Goal: Find specific page/section: Locate a particular part of the current website

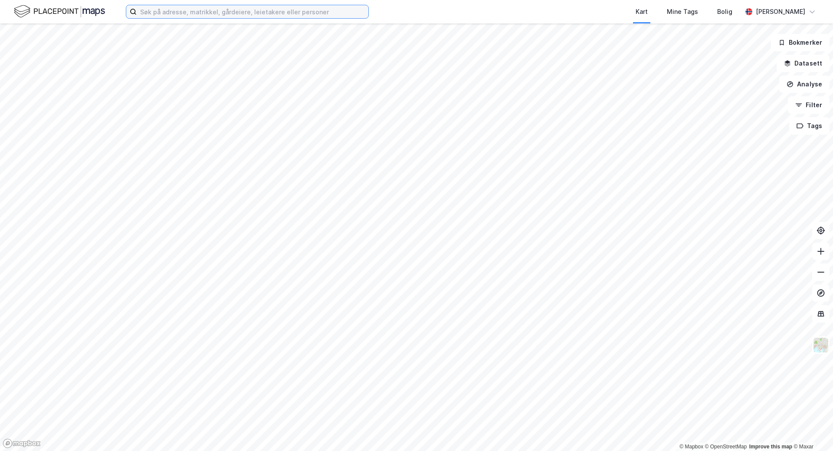
click at [242, 16] on input at bounding box center [253, 11] width 232 height 13
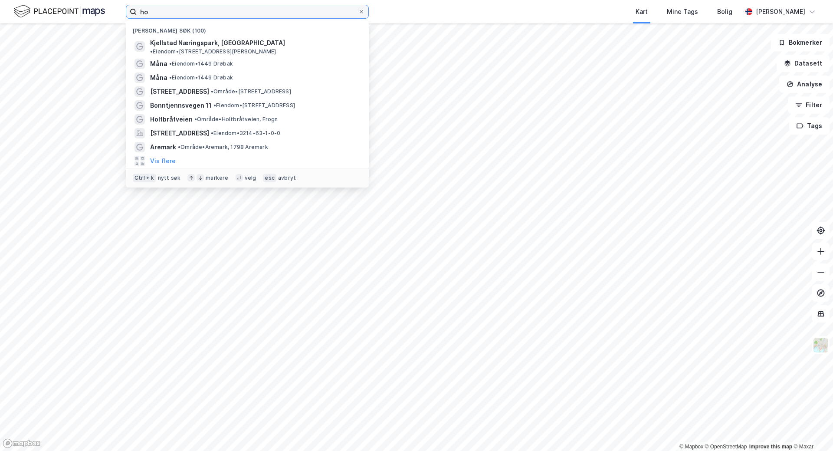
type input "hol"
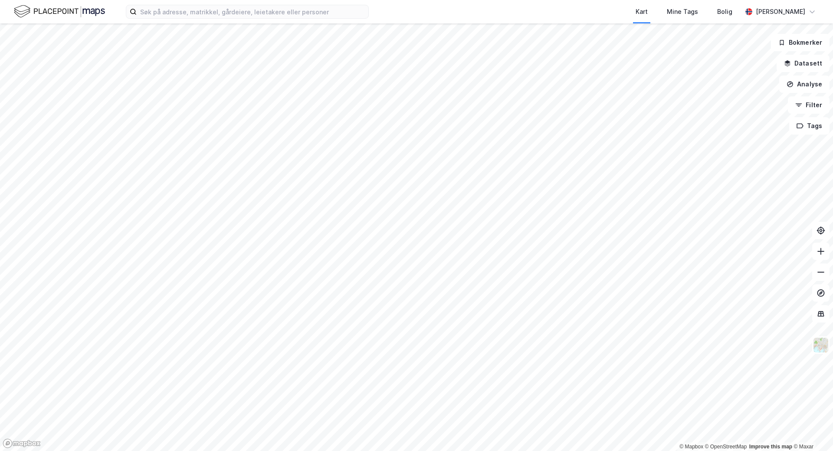
click at [188, 19] on div "Kart Mine Tags Bolig June Stenersen" at bounding box center [416, 11] width 833 height 23
click at [187, 10] on input at bounding box center [253, 11] width 232 height 13
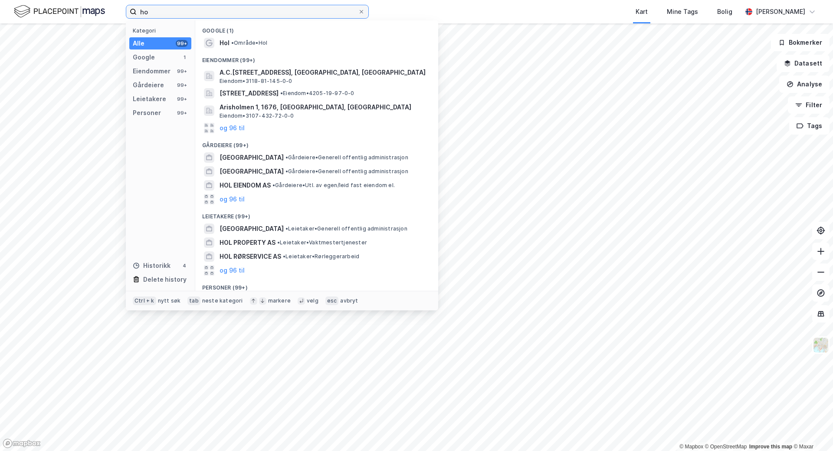
type input "h"
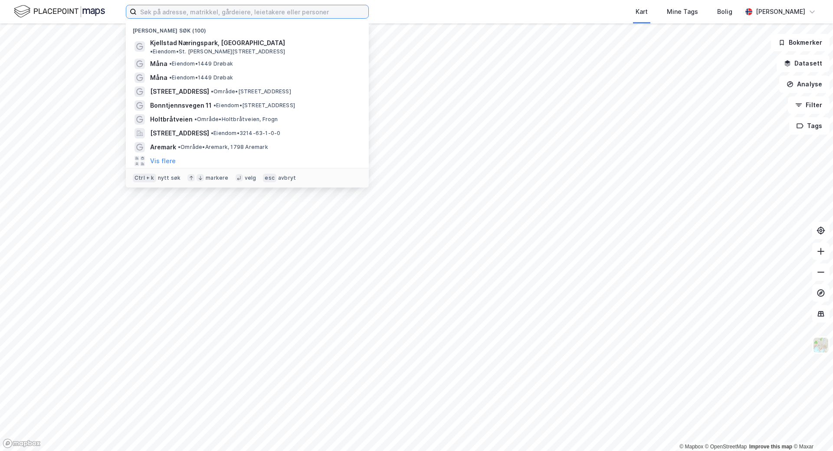
click at [188, 11] on input at bounding box center [253, 11] width 232 height 13
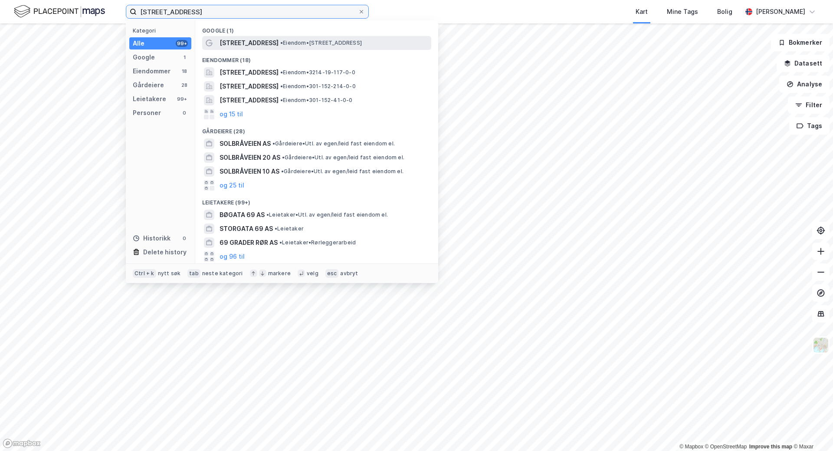
type input "holbråtveien 69"
click at [280, 41] on span "•" at bounding box center [281, 43] width 3 height 7
